Goal: Book appointment/travel/reservation

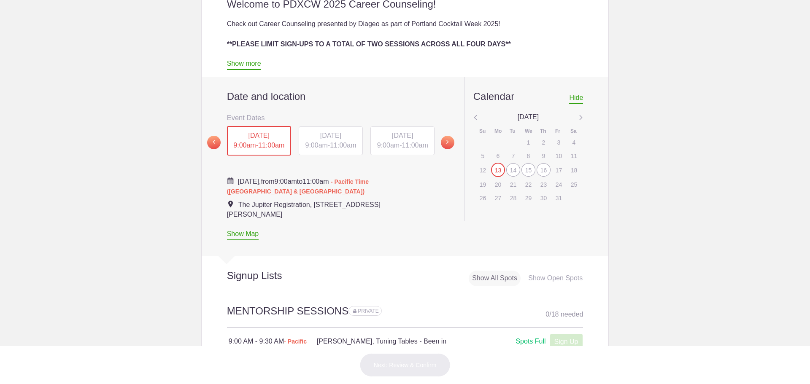
scroll to position [422, 0]
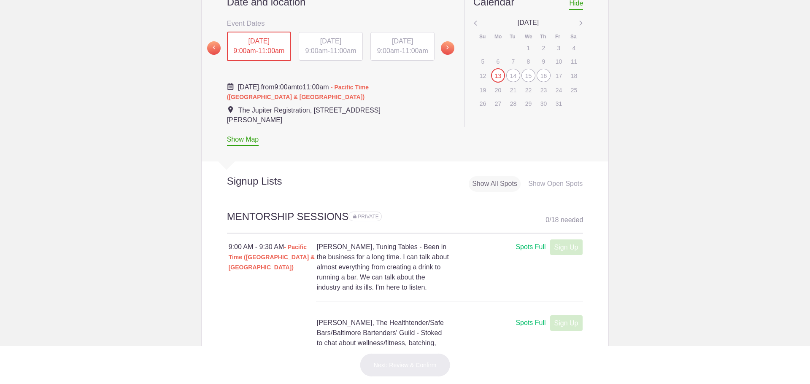
click at [556, 184] on div "Show Open Spots" at bounding box center [555, 184] width 61 height 16
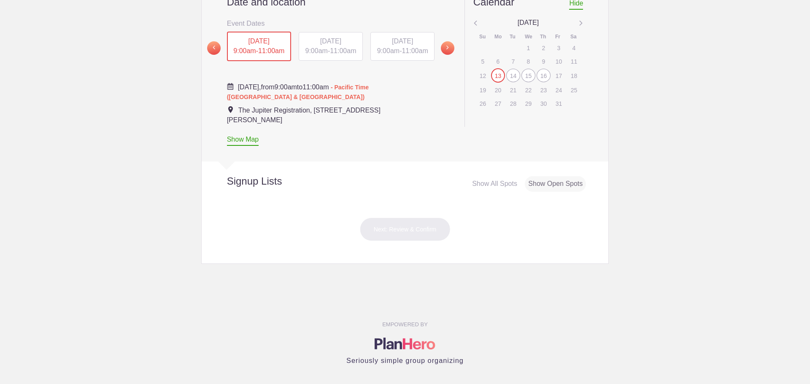
click at [508, 76] on div "14" at bounding box center [513, 75] width 14 height 13
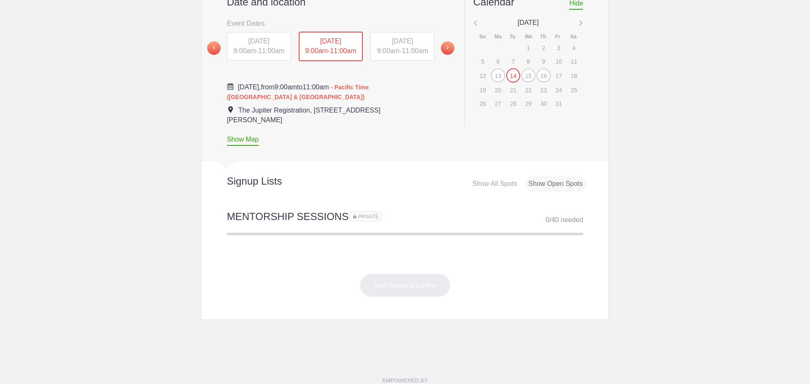
click at [498, 77] on div "13" at bounding box center [498, 75] width 14 height 13
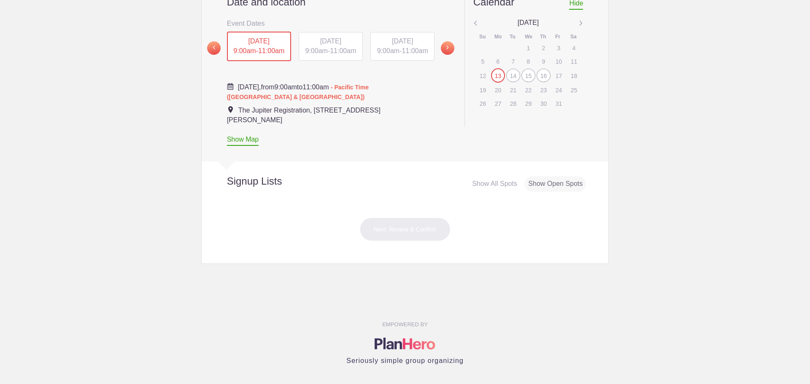
click at [521, 76] on div "15" at bounding box center [528, 75] width 14 height 13
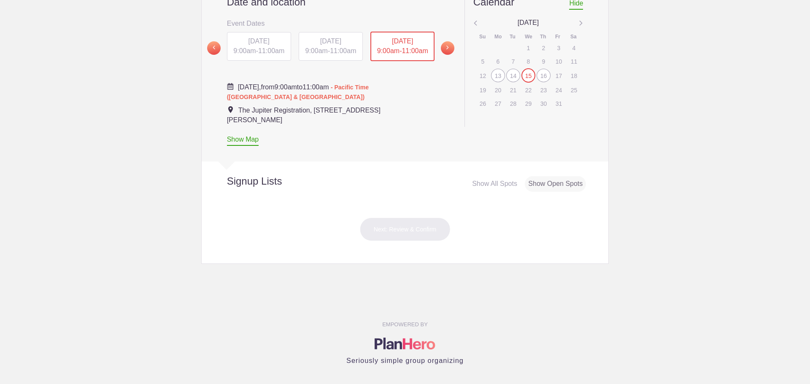
click at [514, 76] on div "14" at bounding box center [513, 75] width 14 height 13
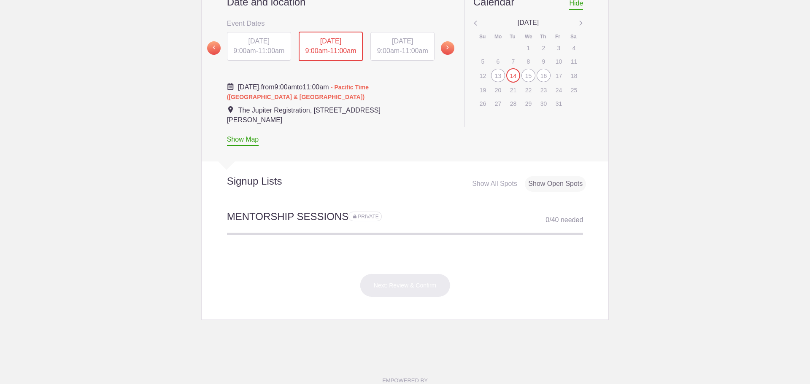
click at [537, 75] on div "16" at bounding box center [544, 75] width 14 height 13
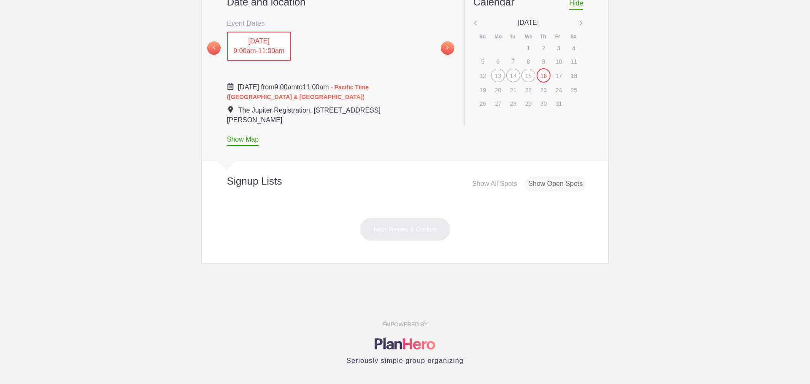
click at [524, 77] on div "15" at bounding box center [528, 75] width 14 height 13
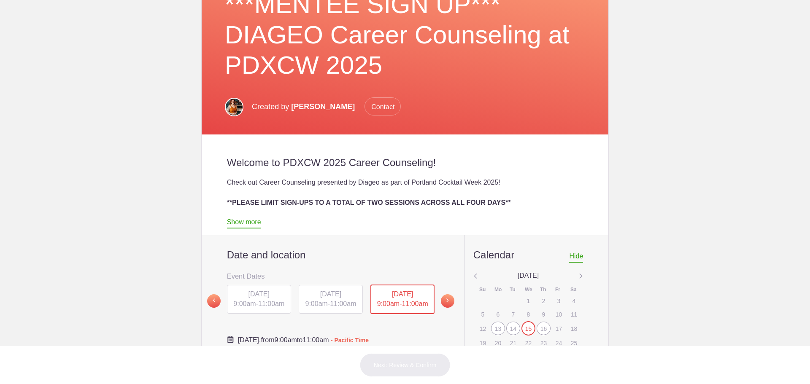
scroll to position [0, 0]
